Goal: Find specific page/section: Find specific page/section

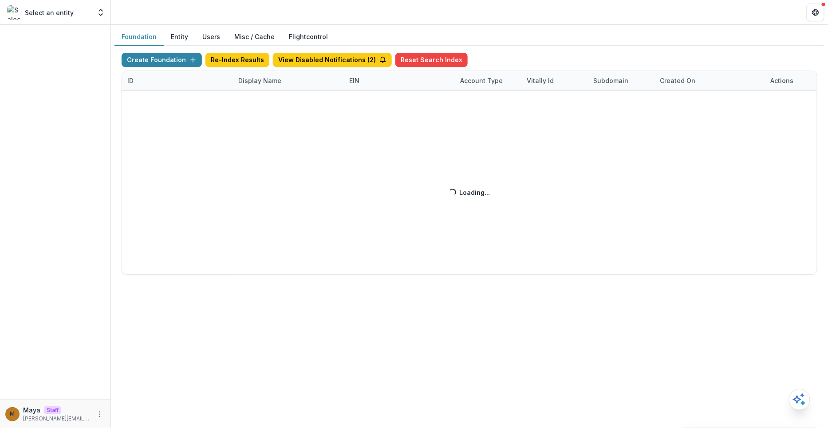
click at [477, 35] on div "Foundation Entity Users Misc / Cache Flightcontrol" at bounding box center [469, 36] width 710 height 17
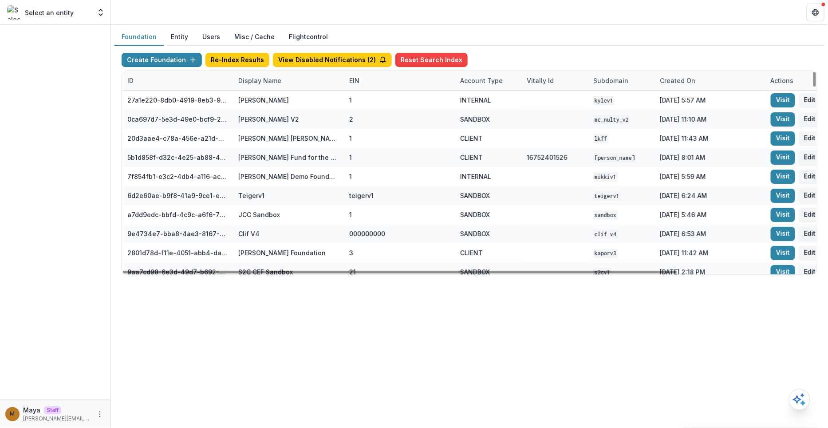
click at [275, 83] on div "Display Name" at bounding box center [260, 80] width 54 height 9
click at [267, 96] on input at bounding box center [287, 100] width 106 height 14
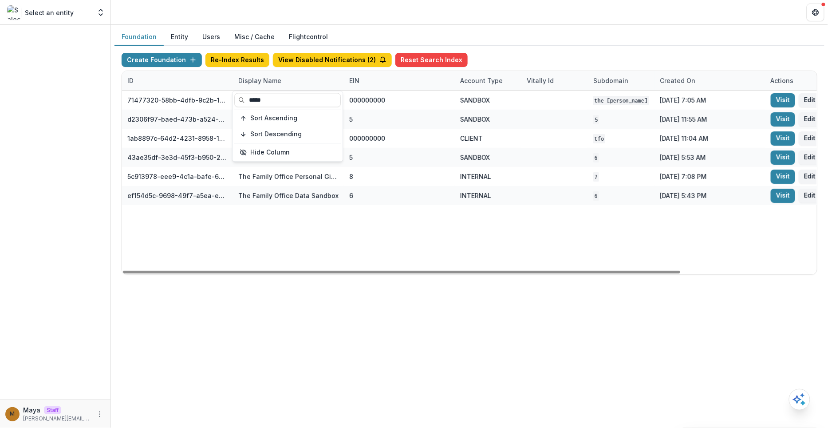
type input "*****"
click at [513, 46] on div "Create Foundation Re-Index Results View Disabled Notifications ( 2 ) Reset Sear…" at bounding box center [469, 164] width 710 height 236
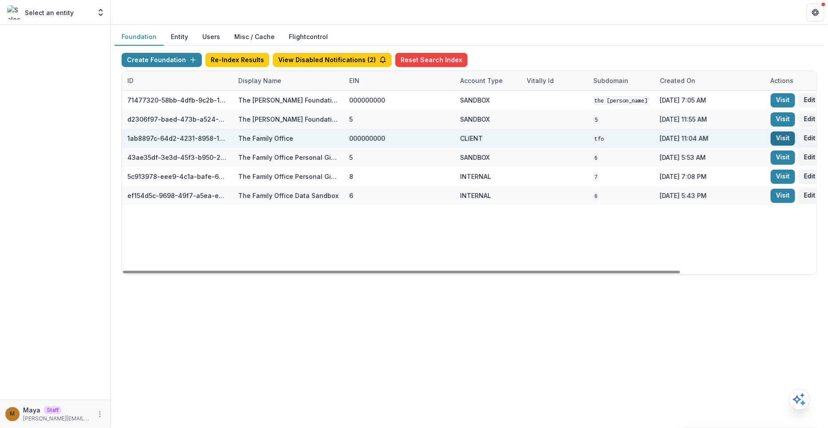
click at [787, 139] on link "Visit" at bounding box center [782, 138] width 24 height 14
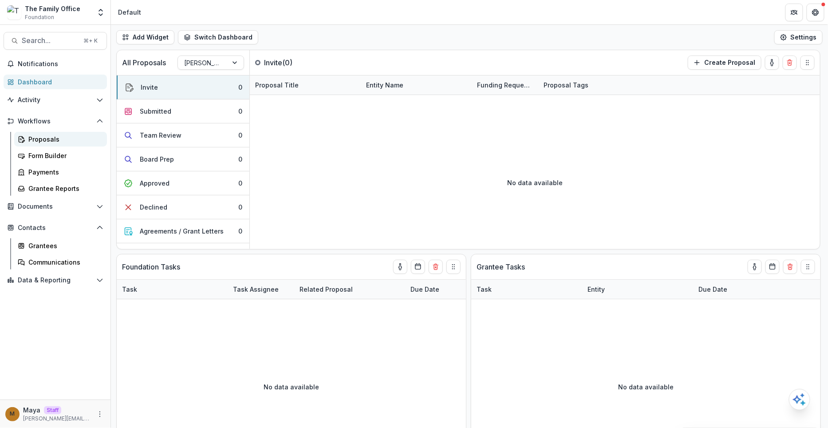
click at [70, 140] on div "Proposals" at bounding box center [63, 138] width 71 height 9
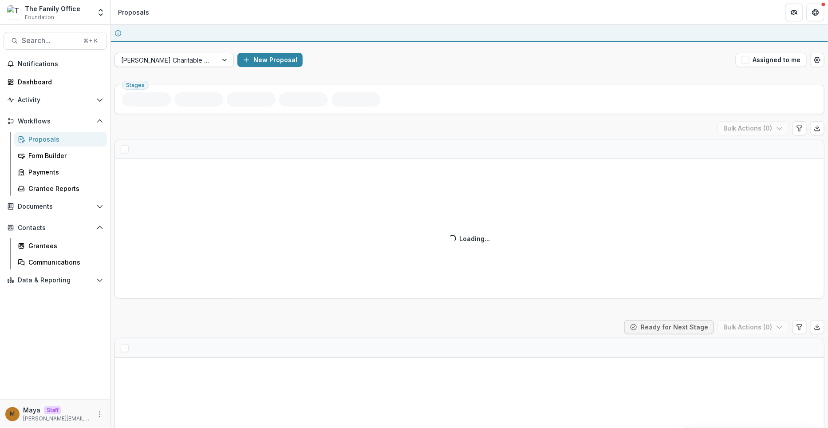
click at [197, 59] on div at bounding box center [166, 60] width 90 height 11
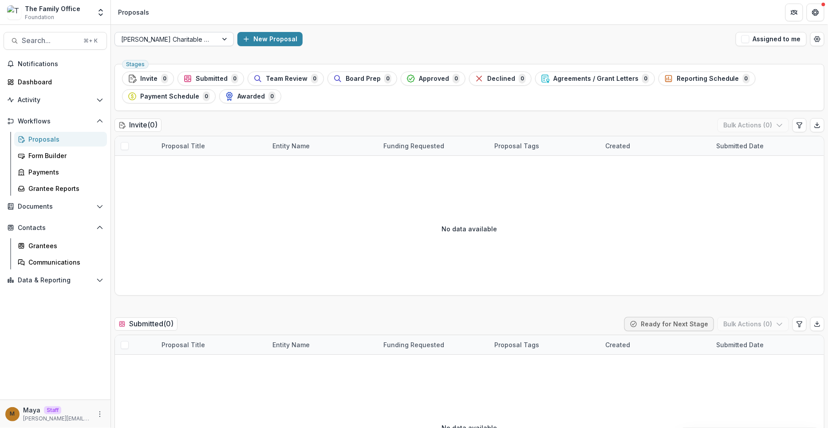
click at [191, 43] on div at bounding box center [166, 39] width 90 height 11
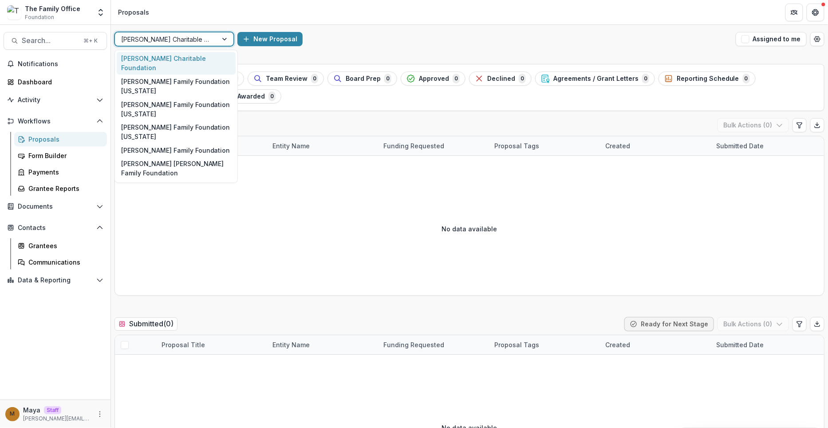
drag, startPoint x: 469, startPoint y: 40, endPoint x: 454, endPoint y: 42, distance: 15.6
click at [469, 40] on div "New Proposal" at bounding box center [484, 39] width 495 height 14
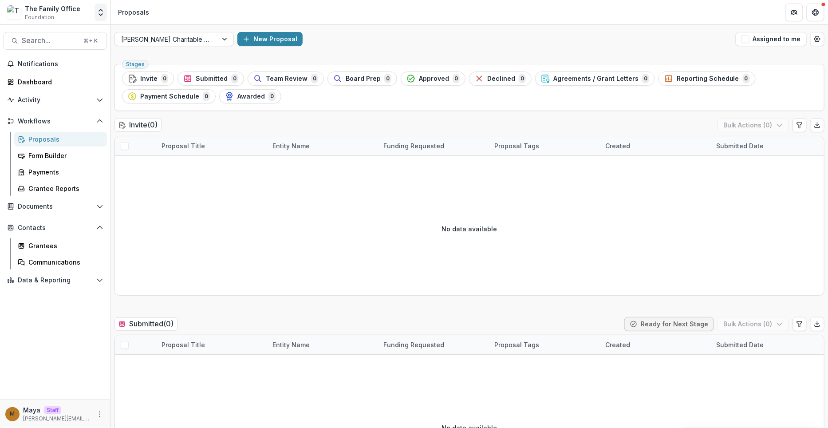
click at [102, 10] on polyline "Open entity switcher" at bounding box center [101, 10] width 4 height 2
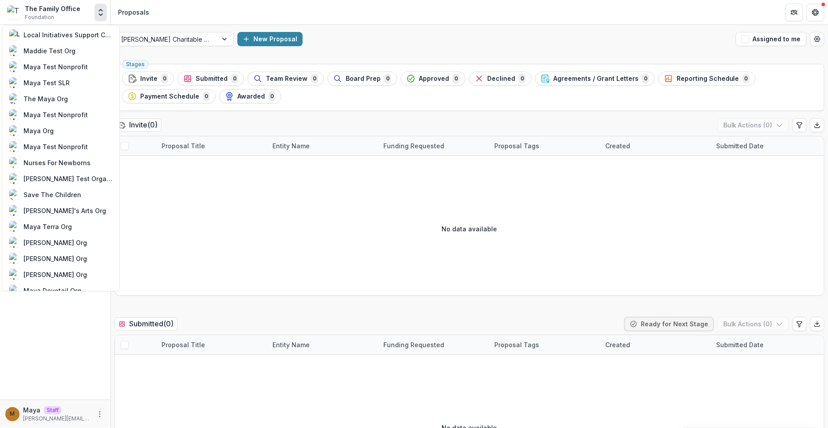
scroll to position [553, 0]
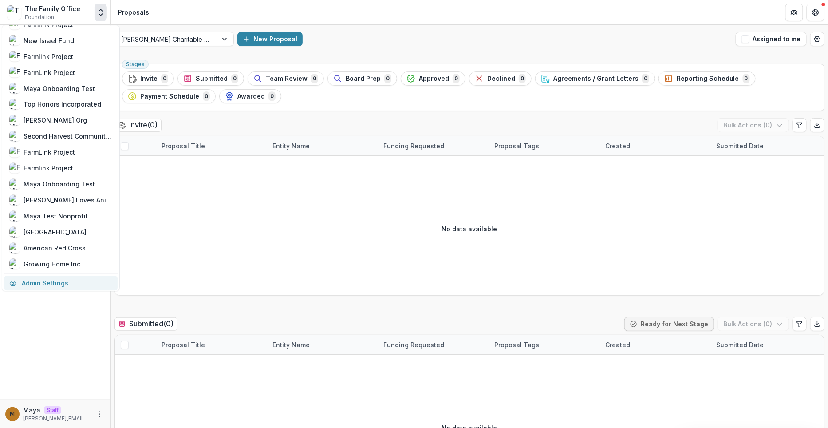
click at [29, 285] on link "Admin Settings" at bounding box center [61, 282] width 114 height 15
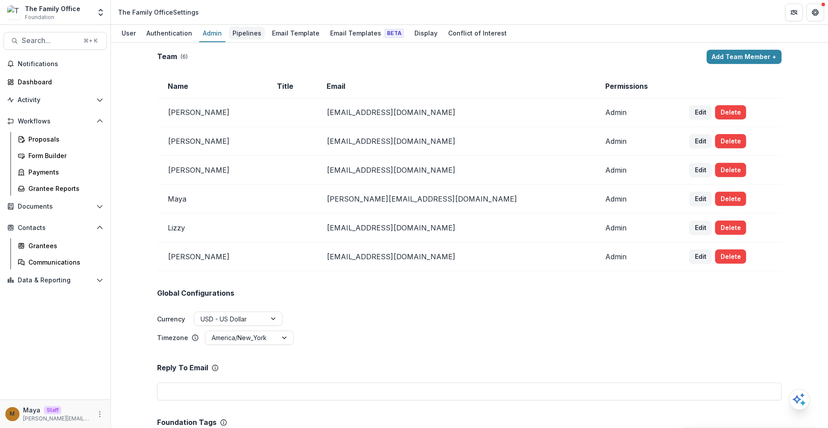
click at [259, 33] on div "Pipelines" at bounding box center [247, 33] width 36 height 13
